Goal: Task Accomplishment & Management: Manage account settings

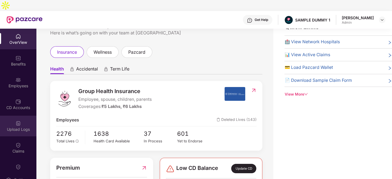
scroll to position [98, 0]
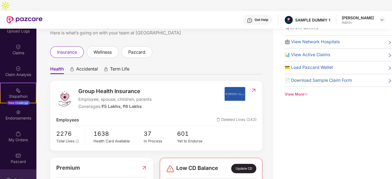
click at [21, 177] on div "Settings" at bounding box center [21, 180] width 18 height 6
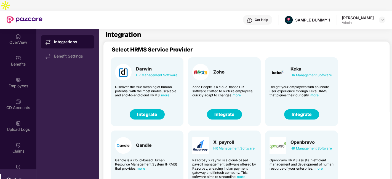
click at [300, 110] on button "Integrate" at bounding box center [301, 115] width 35 height 10
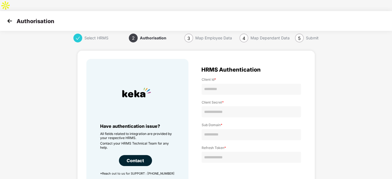
scroll to position [40, 0]
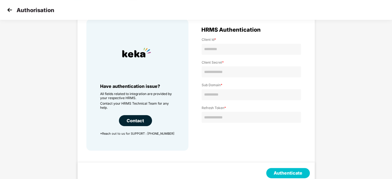
click at [8, 7] on img at bounding box center [10, 10] width 8 height 8
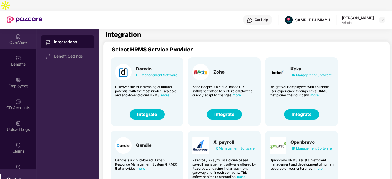
click at [14, 35] on div "OverView" at bounding box center [18, 39] width 36 height 21
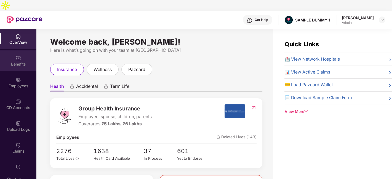
click at [14, 50] on div "Benefits" at bounding box center [18, 60] width 36 height 21
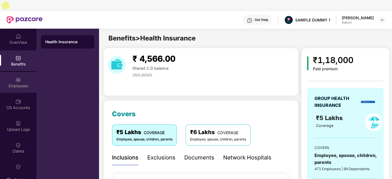
click at [1, 72] on div "Employees" at bounding box center [18, 82] width 36 height 21
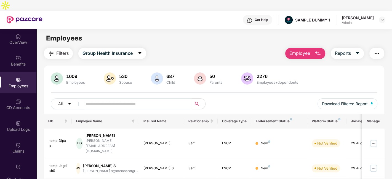
click at [310, 50] on span "Employee" at bounding box center [299, 53] width 21 height 7
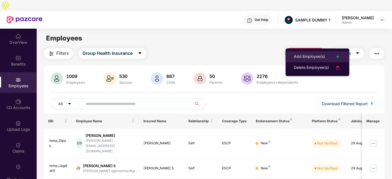
click at [312, 55] on div "Add Employee(s)" at bounding box center [309, 57] width 31 height 7
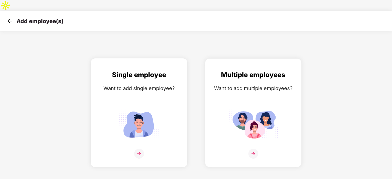
click at [160, 89] on div "Single employee Want to add single employee?" at bounding box center [139, 118] width 85 height 96
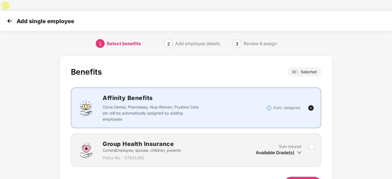
scroll to position [24, 0]
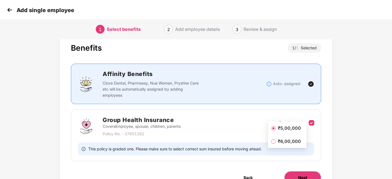
click at [311, 171] on button "Next" at bounding box center [302, 177] width 37 height 13
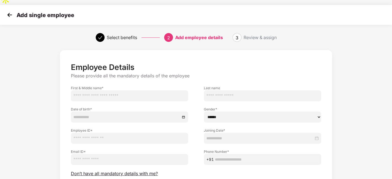
scroll to position [13, 0]
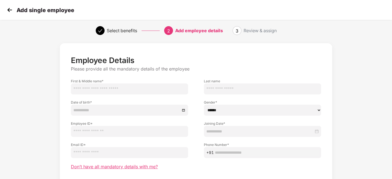
click at [100, 164] on span "Don’t have all mandatory details with me?" at bounding box center [114, 167] width 87 height 6
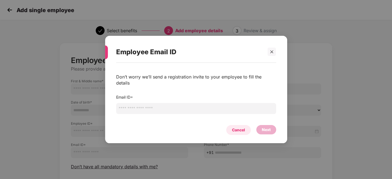
click at [238, 125] on div "Cancel" at bounding box center [238, 130] width 25 height 10
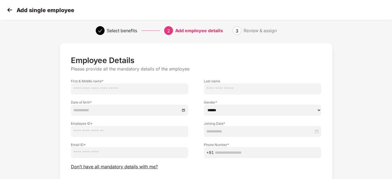
click at [9, 8] on img at bounding box center [10, 10] width 8 height 8
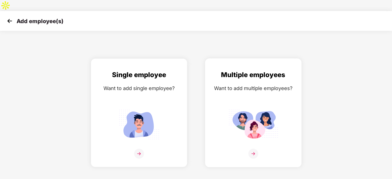
click at [218, 105] on div "Multiple employees Want to add multiple employees?" at bounding box center [253, 118] width 85 height 96
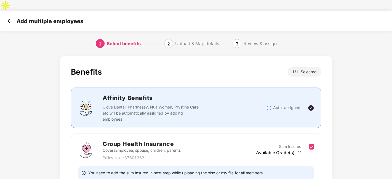
scroll to position [42, 0]
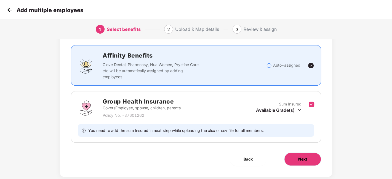
click at [308, 153] on button "Next" at bounding box center [302, 159] width 37 height 13
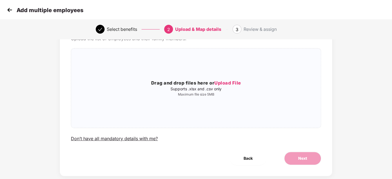
scroll to position [0, 0]
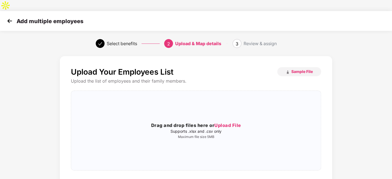
click at [8, 17] on img at bounding box center [10, 21] width 8 height 8
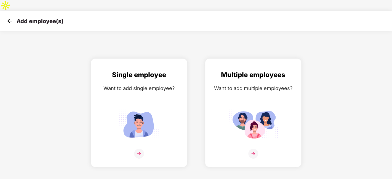
click at [8, 17] on img at bounding box center [10, 21] width 8 height 8
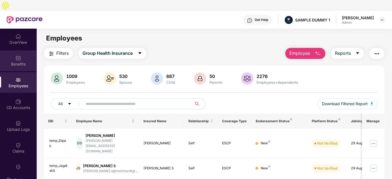
click at [22, 50] on div "Benefits" at bounding box center [18, 60] width 36 height 21
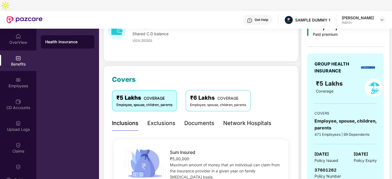
scroll to position [34, 0]
click at [169, 117] on div "Exclusions" at bounding box center [161, 123] width 28 height 15
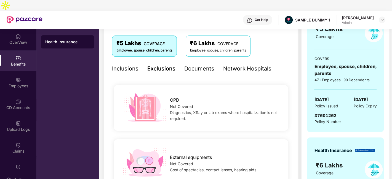
scroll to position [89, 0]
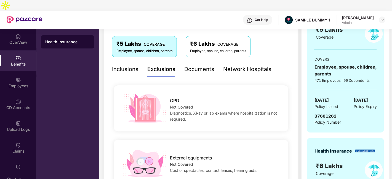
click at [195, 65] on div "Documents" at bounding box center [199, 69] width 30 height 9
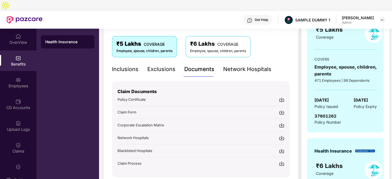
click at [263, 18] on div "Get Help" at bounding box center [262, 20] width 14 height 4
click at [182, 16] on div "Get Help SAMPLE DUMMY 1 Ankita Agnihotri Admin" at bounding box center [213, 20] width 343 height 18
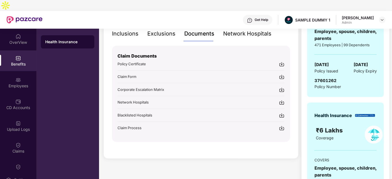
scroll to position [125, 0]
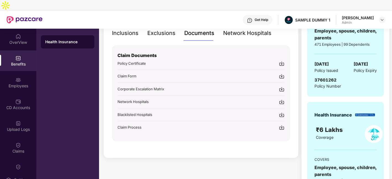
click at [243, 29] on div "Network Hospitals" at bounding box center [247, 33] width 48 height 9
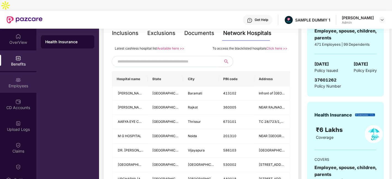
click at [15, 83] on div "Employees" at bounding box center [18, 86] width 36 height 6
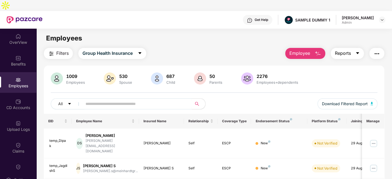
click at [351, 50] on span "Reports" at bounding box center [343, 53] width 16 height 7
click at [251, 34] on main "Employees Filters Group Health Insurance Employee Reports 1009 Employees 530 Sp…" at bounding box center [213, 118] width 355 height 179
click at [379, 50] on img "button" at bounding box center [377, 53] width 7 height 7
click at [240, 48] on div "Filters Group Health Insurance Employee Reports" at bounding box center [214, 53] width 340 height 11
click at [20, 105] on div "CD Accounts" at bounding box center [18, 108] width 36 height 6
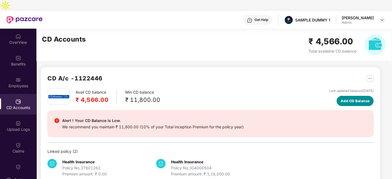
click at [355, 96] on button "Add CD Balance" at bounding box center [355, 101] width 37 height 10
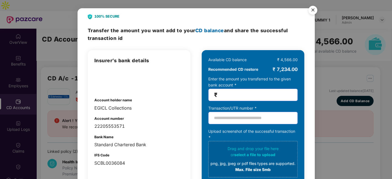
scroll to position [32, 0]
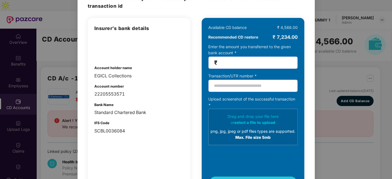
click at [364, 42] on div "100% SECURE Transfer the amount you want add to your CD balance and share the s…" at bounding box center [196, 89] width 392 height 179
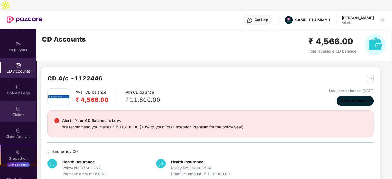
scroll to position [37, 0]
click at [20, 112] on div "Claims" at bounding box center [18, 115] width 36 height 6
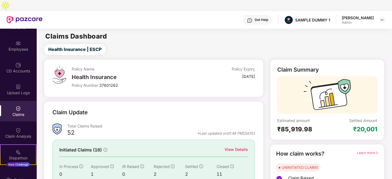
scroll to position [36, 0]
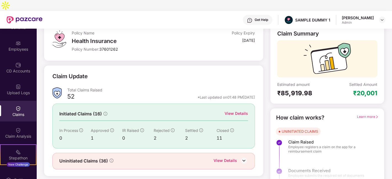
click at [233, 111] on div "View Details" at bounding box center [236, 114] width 23 height 6
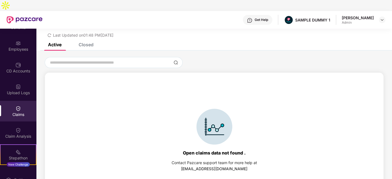
scroll to position [23, 0]
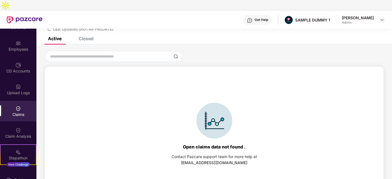
click at [79, 36] on div "Closed" at bounding box center [86, 39] width 15 height 6
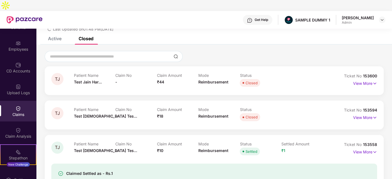
scroll to position [10, 0]
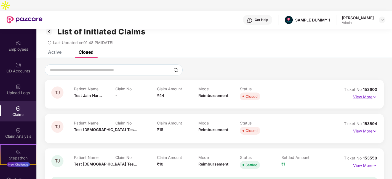
click at [363, 93] on p "View More" at bounding box center [365, 96] width 24 height 7
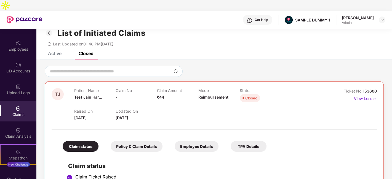
scroll to position [0, 0]
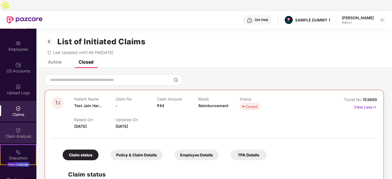
click at [26, 123] on div "Claim Analysis" at bounding box center [18, 133] width 36 height 21
